Goal: Communication & Community: Answer question/provide support

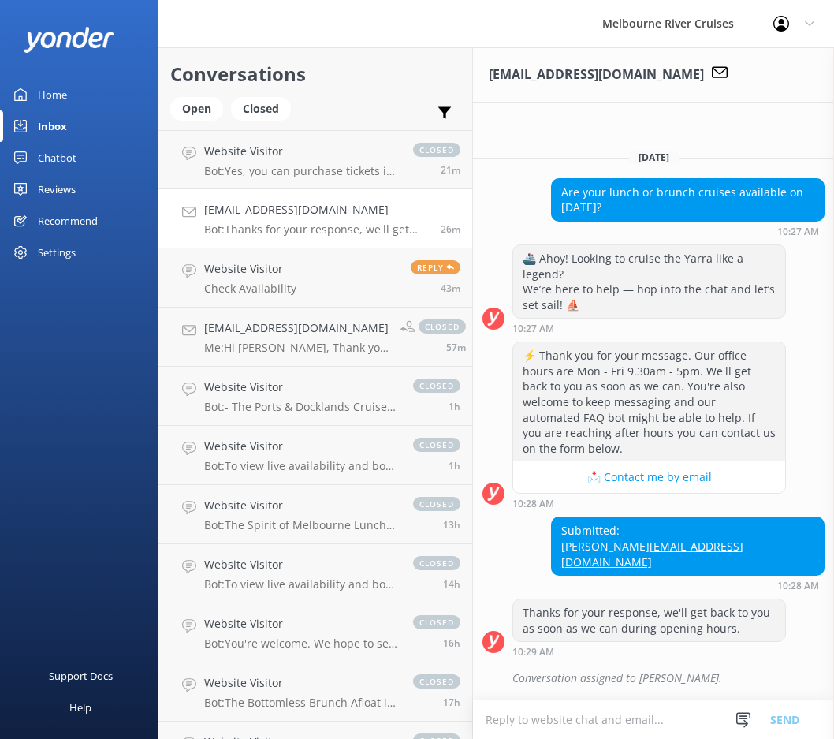
drag, startPoint x: 645, startPoint y: 221, endPoint x: 557, endPoint y: 195, distance: 92.1
click at [557, 195] on div "Are your lunch or brunch cruises available on [DATE]?" at bounding box center [688, 200] width 272 height 42
copy div "Are your lunch or brunch cruises available on [DATE]?"
drag, startPoint x: 816, startPoint y: 564, endPoint x: 669, endPoint y: 571, distance: 146.8
click at [669, 571] on div "Submitted: [PERSON_NAME] [EMAIL_ADDRESS][DOMAIN_NAME]" at bounding box center [688, 546] width 272 height 58
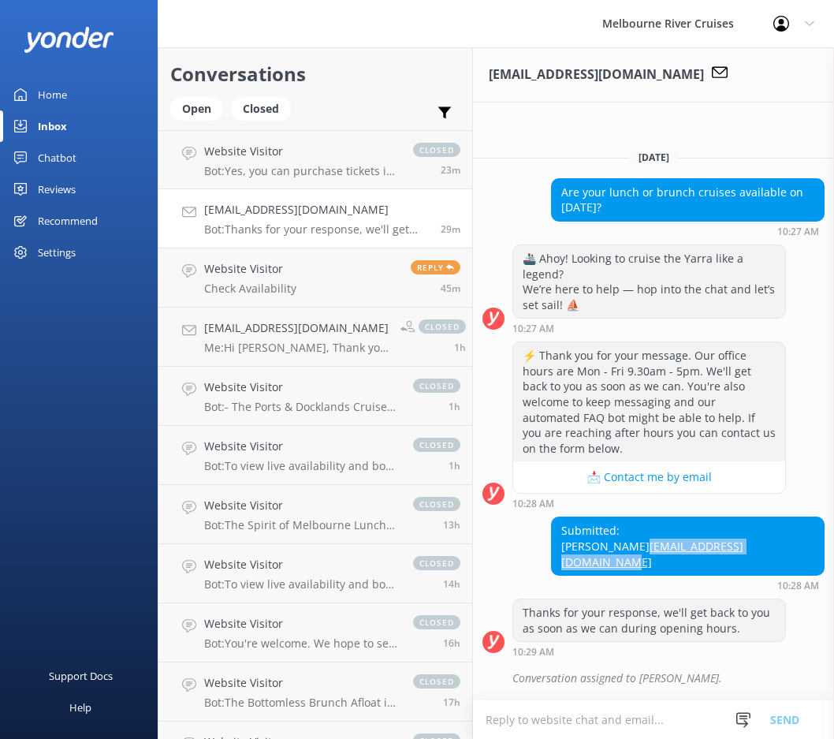
copy link "[EMAIL_ADDRESS][DOMAIN_NAME]"
click at [187, 106] on div "Open" at bounding box center [196, 109] width 53 height 24
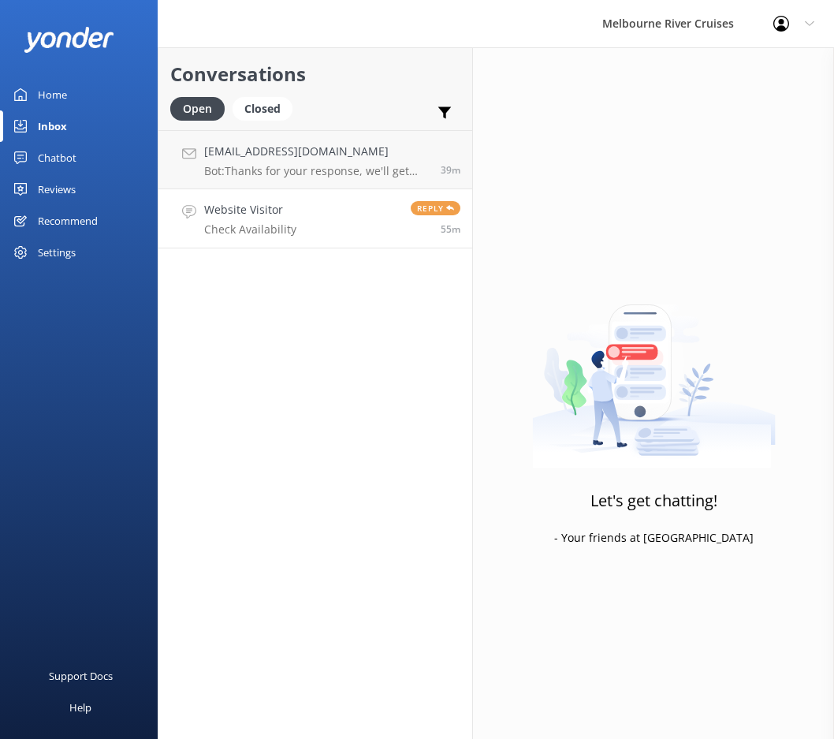
click at [337, 210] on link "Website Visitor Check Availability Reply 55m" at bounding box center [316, 218] width 314 height 59
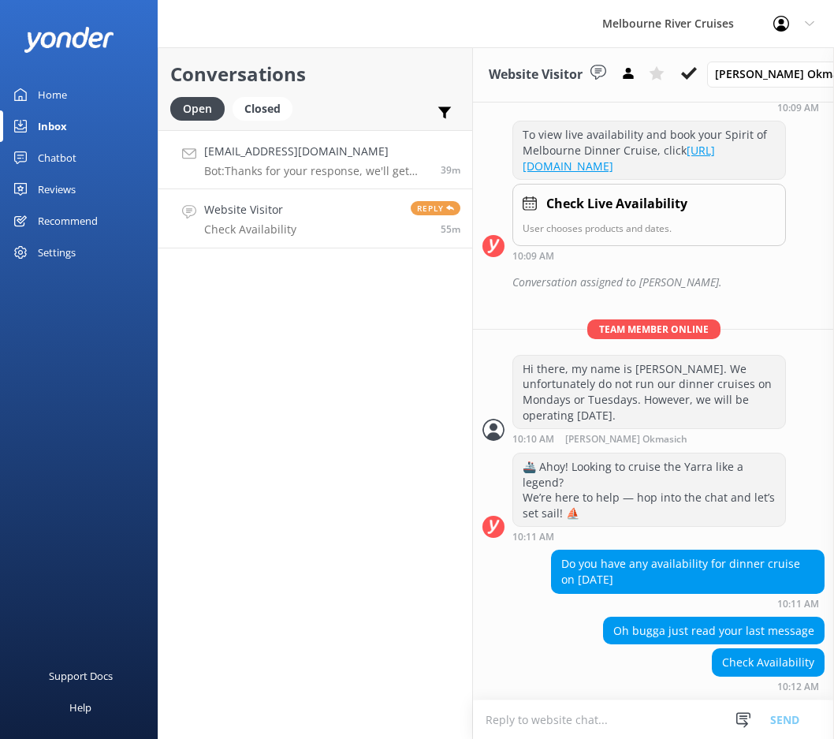
scroll to position [560, 0]
click at [360, 165] on p "Bot: Thanks for your response, we'll get back to you as soon as we can during o…" at bounding box center [316, 171] width 225 height 14
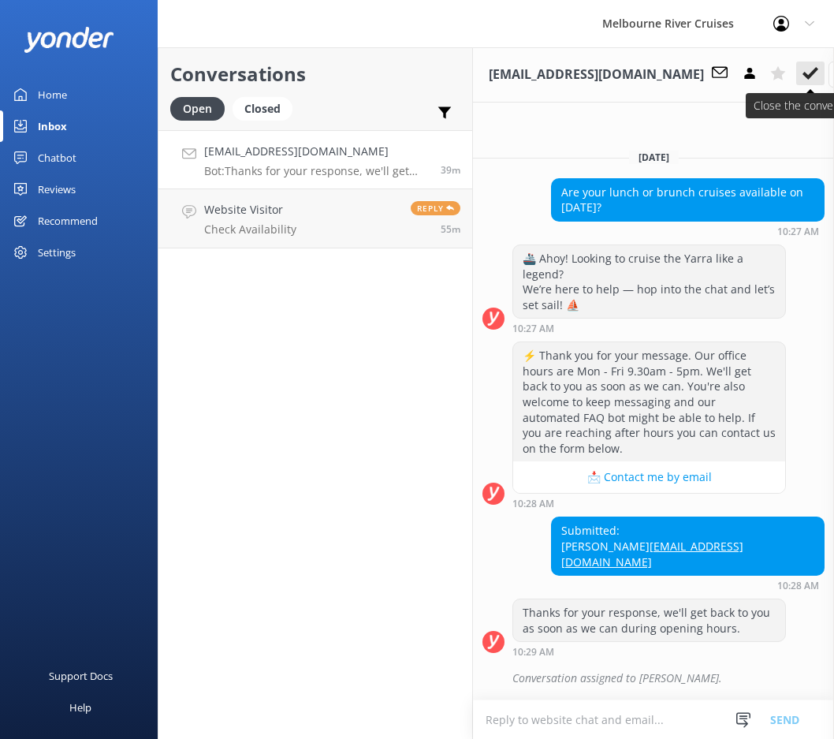
click at [803, 79] on icon at bounding box center [811, 73] width 16 height 16
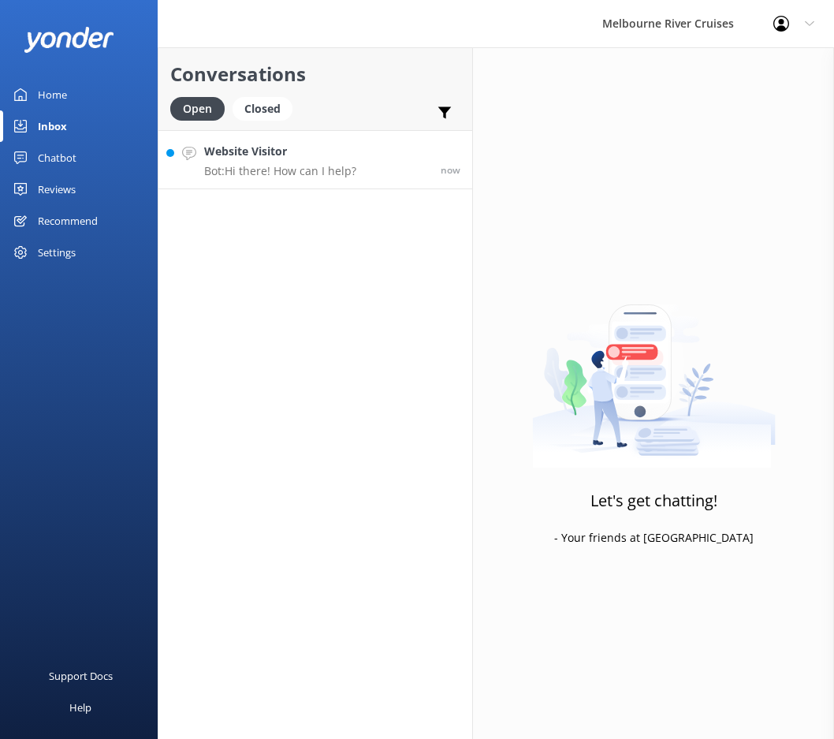
click at [192, 155] on icon at bounding box center [189, 154] width 14 height 14
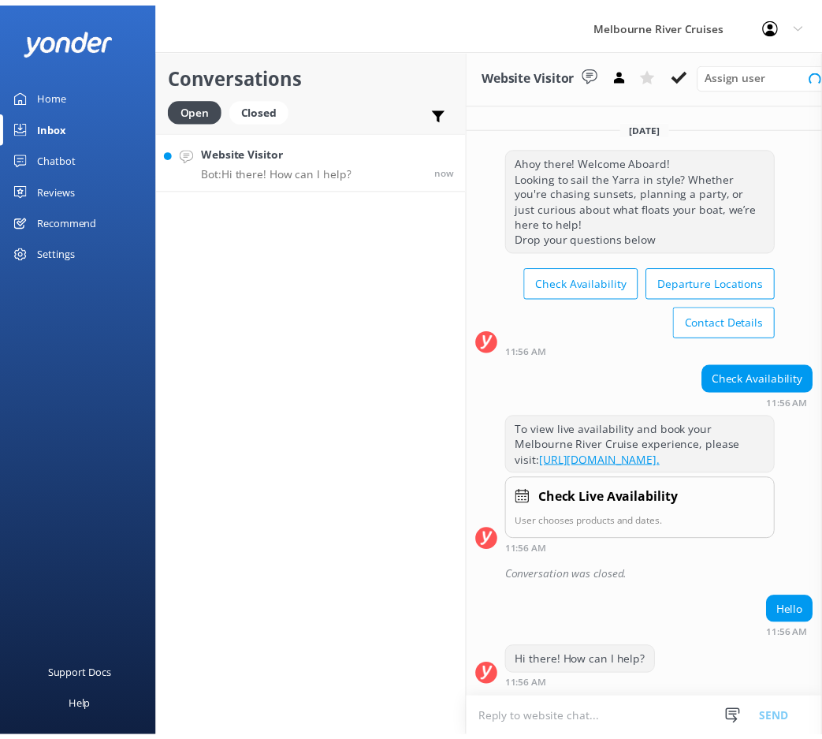
scroll to position [40, 0]
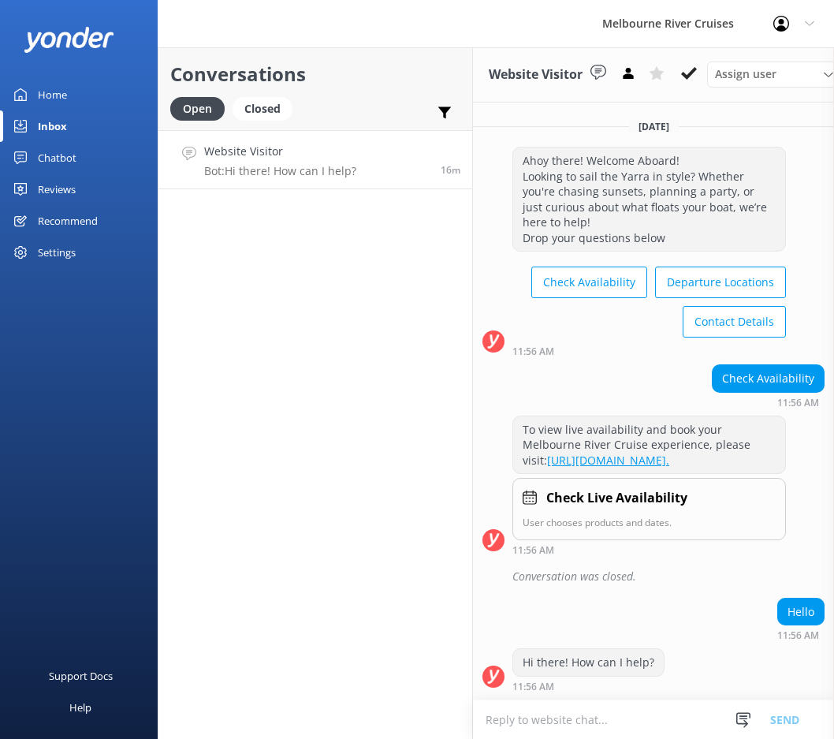
click at [53, 85] on div "Home" at bounding box center [52, 95] width 29 height 32
